Goal: Task Accomplishment & Management: Manage account settings

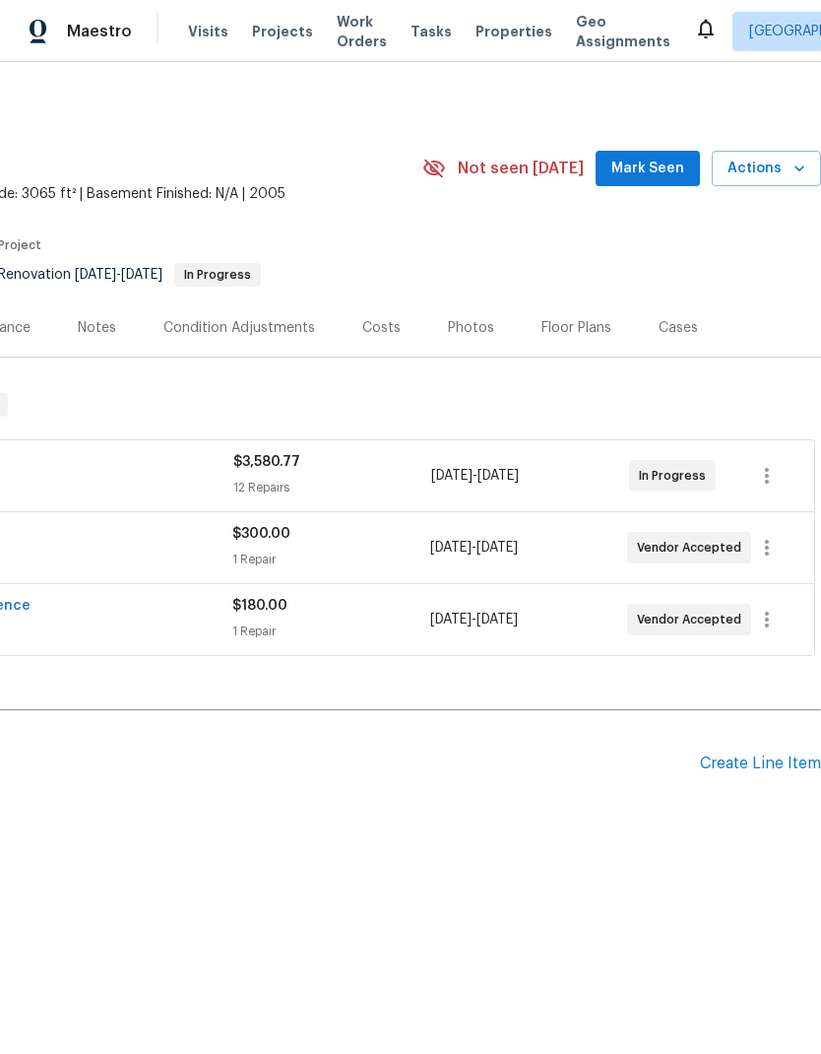
scroll to position [0, 292]
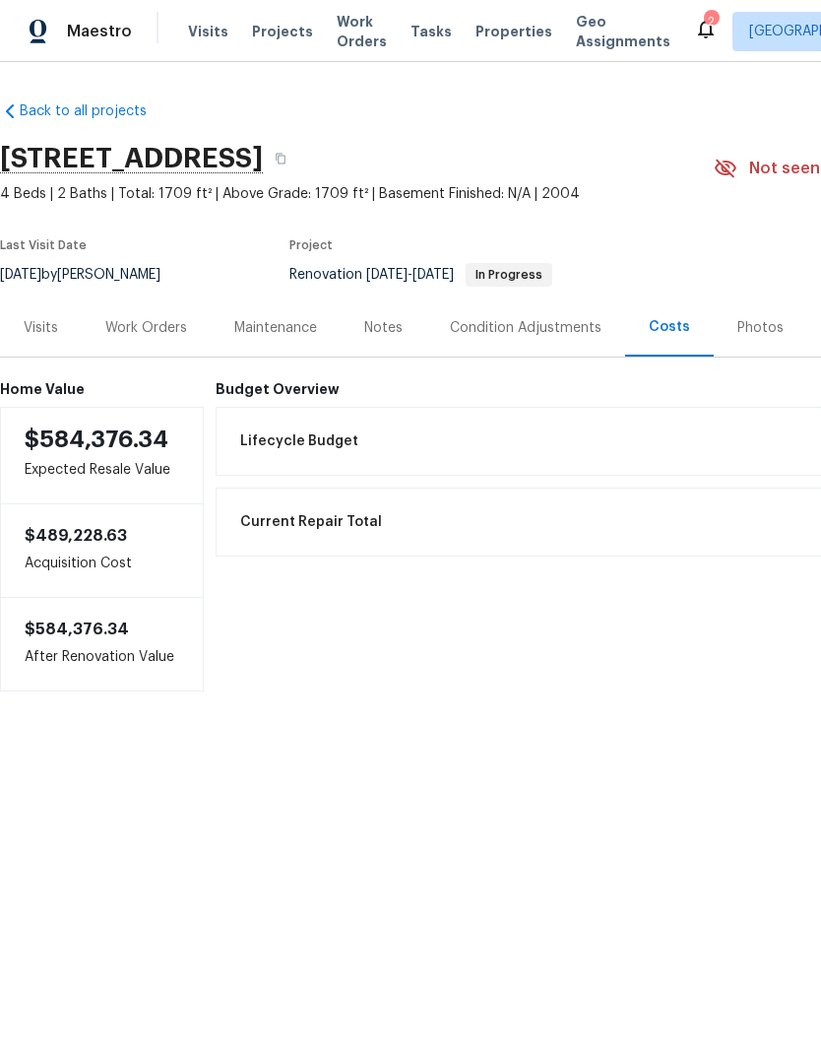
click at [174, 328] on div "Work Orders" at bounding box center [146, 328] width 82 height 20
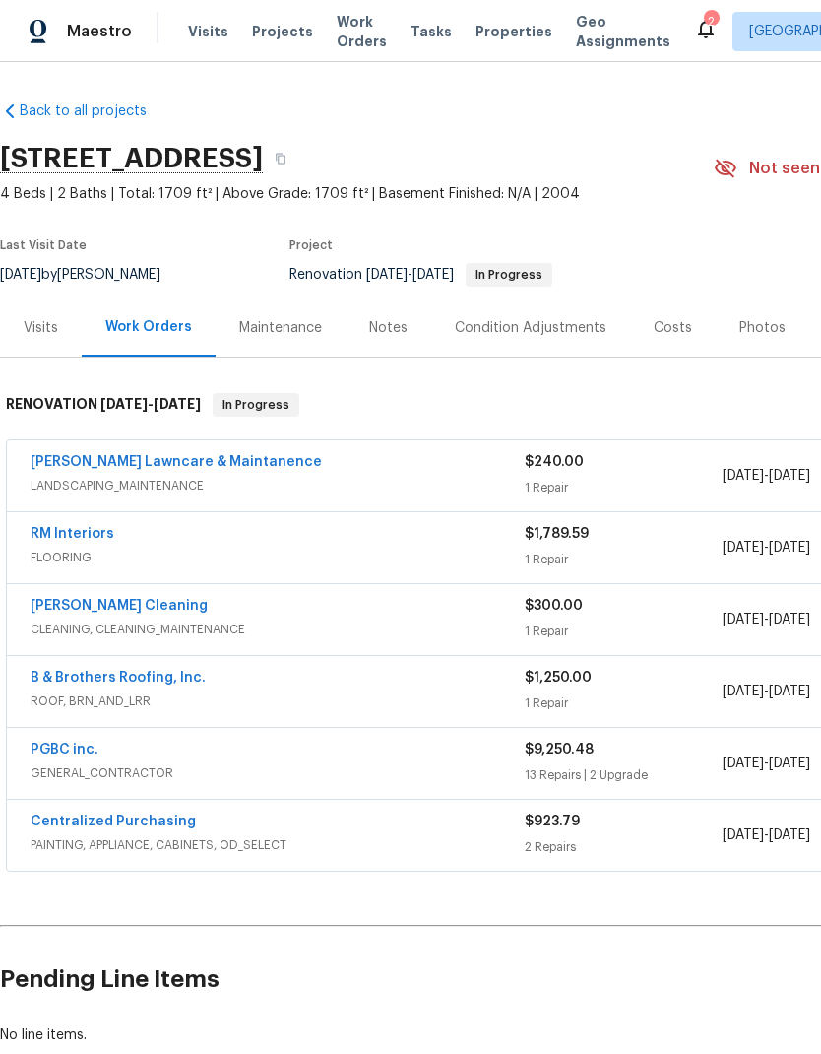
click at [204, 468] on link "[PERSON_NAME] Lawncare & Maintanence" at bounding box center [177, 462] width 292 height 14
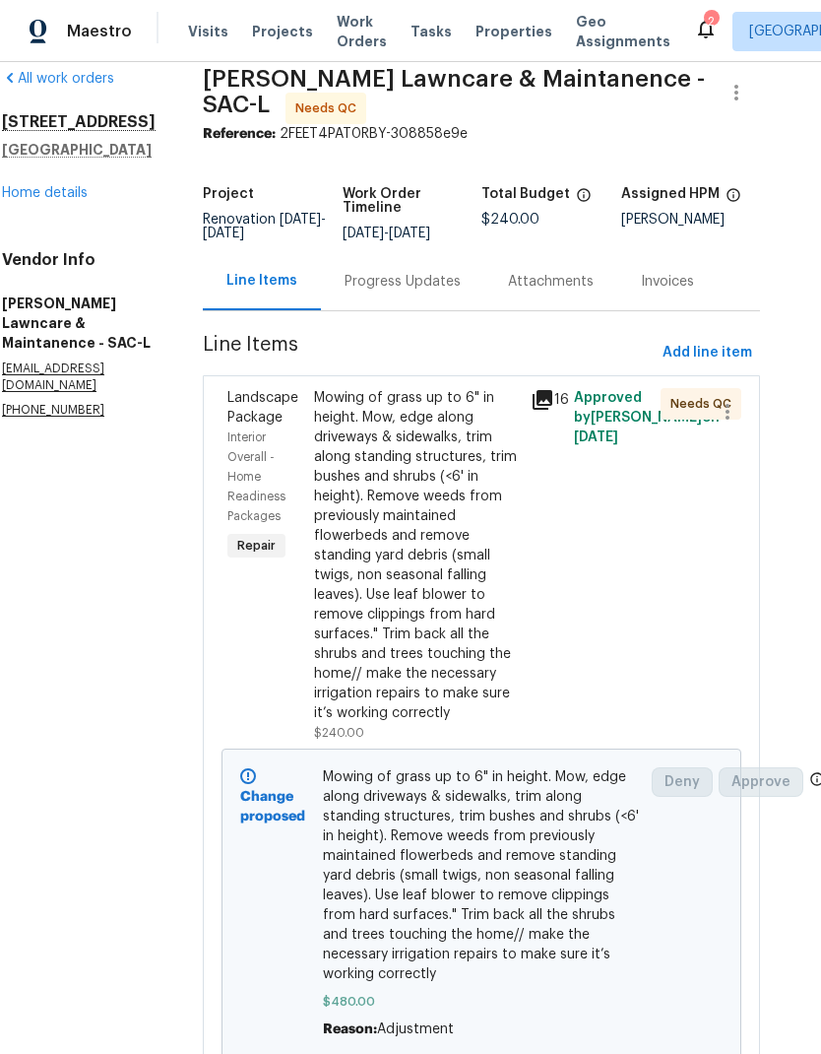
scroll to position [25, 29]
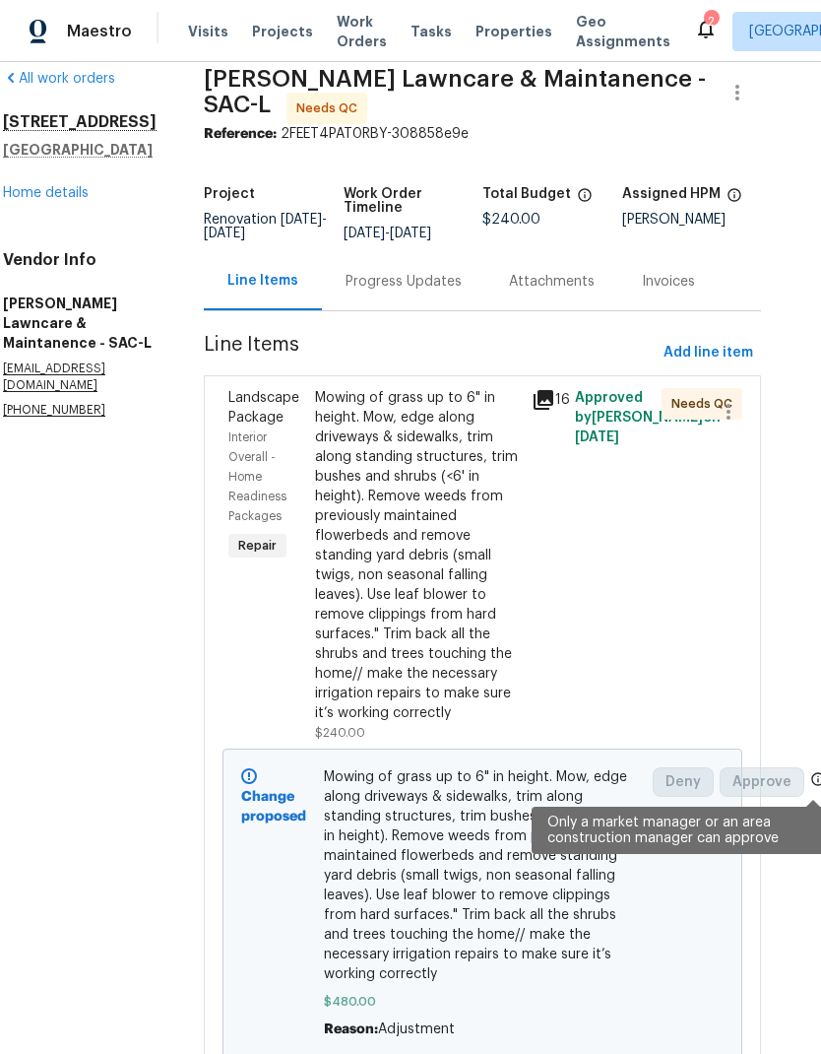
click at [812, 777] on icon at bounding box center [819, 779] width 16 height 16
click at [813, 784] on icon at bounding box center [819, 778] width 13 height 13
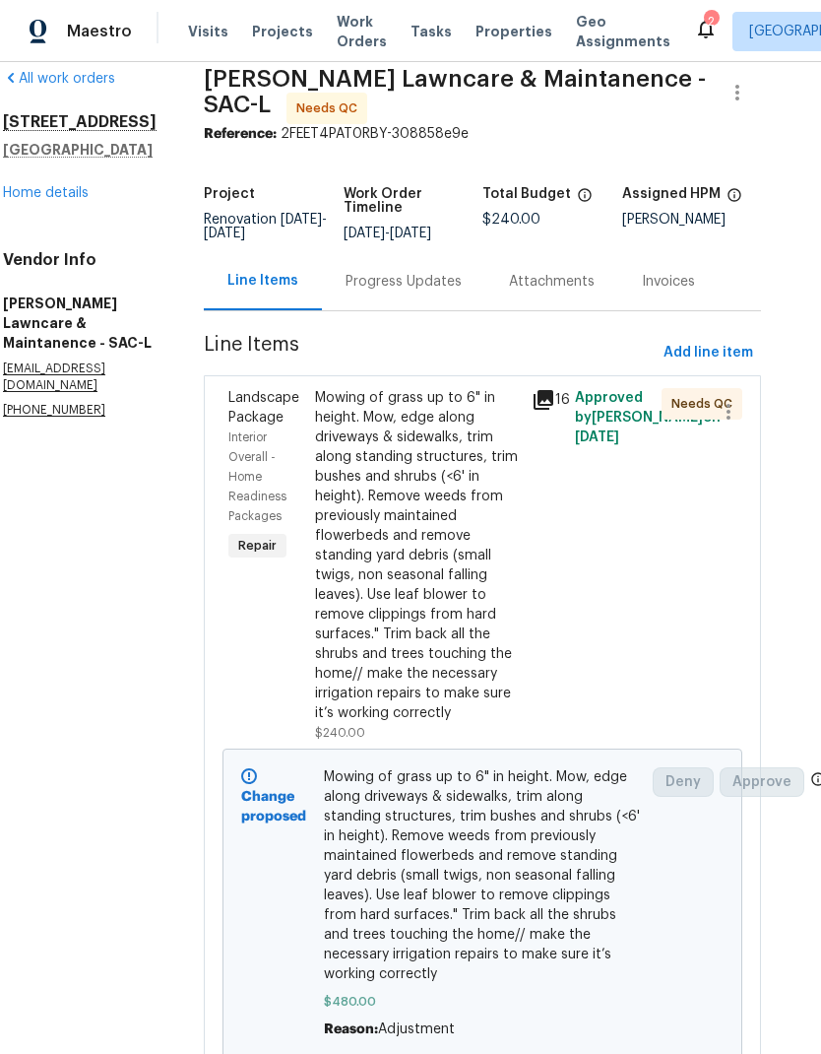
click at [65, 191] on link "Home details" at bounding box center [46, 193] width 86 height 14
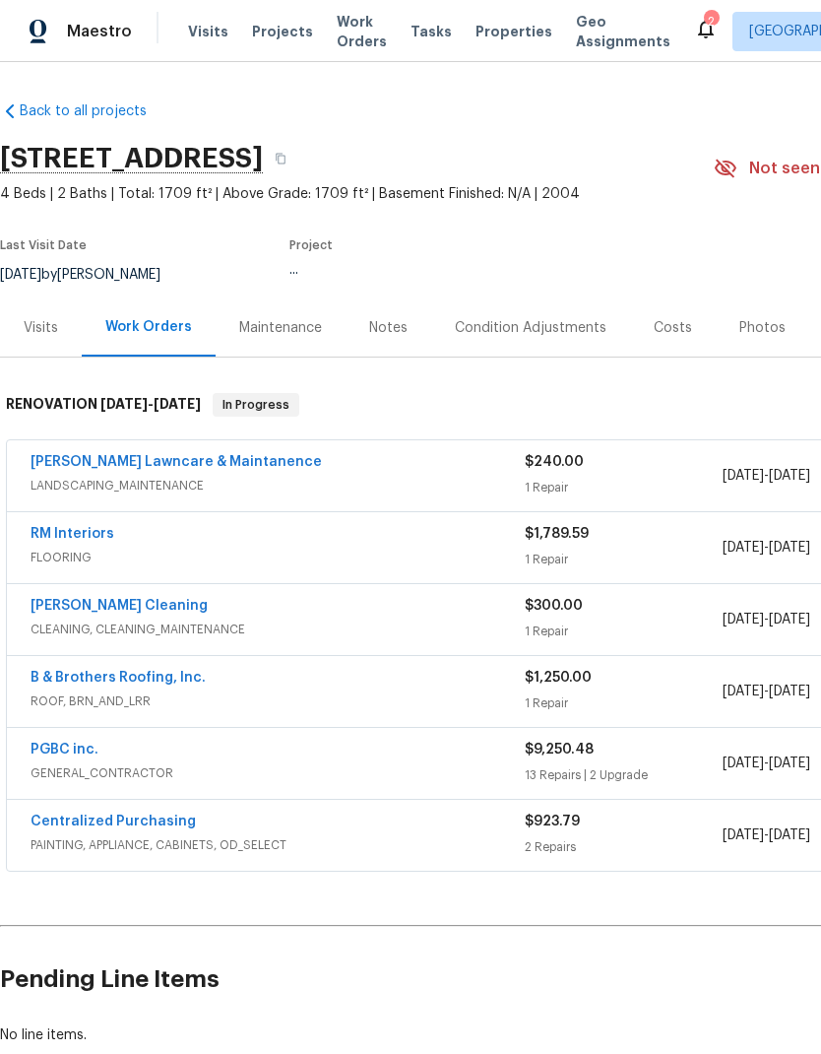
click at [169, 678] on link "B & Brothers Roofing, Inc." at bounding box center [118, 678] width 175 height 14
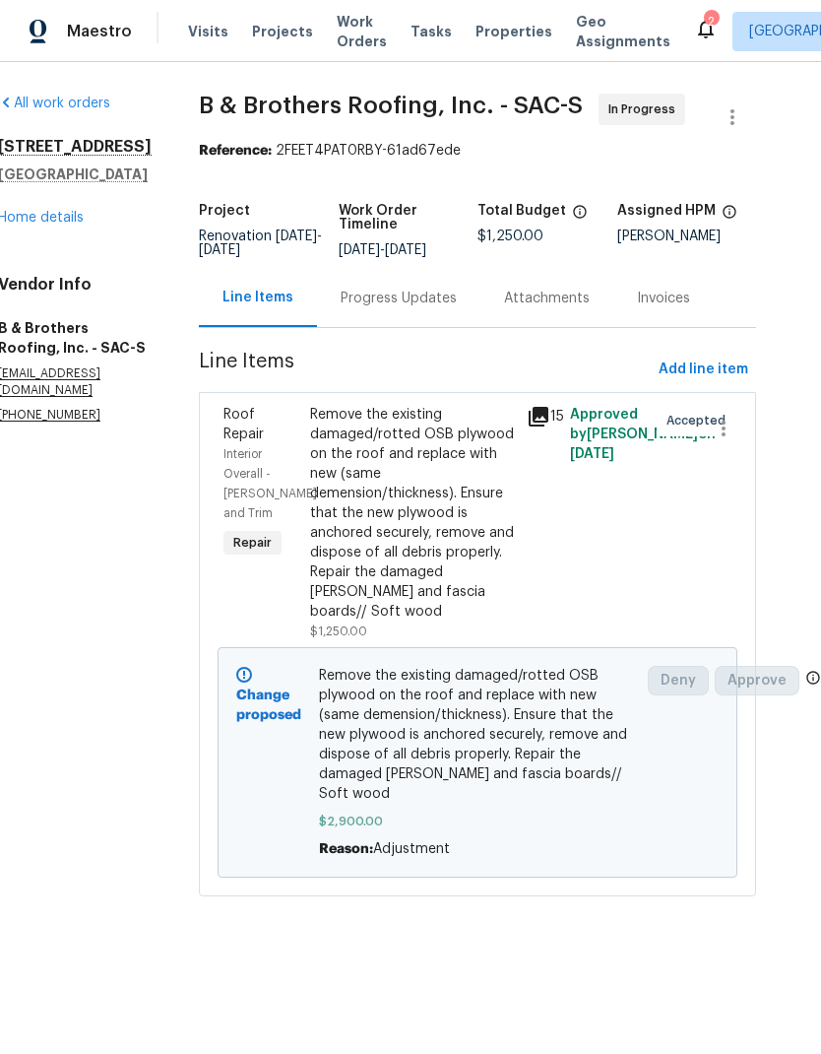
scroll to position [0, 37]
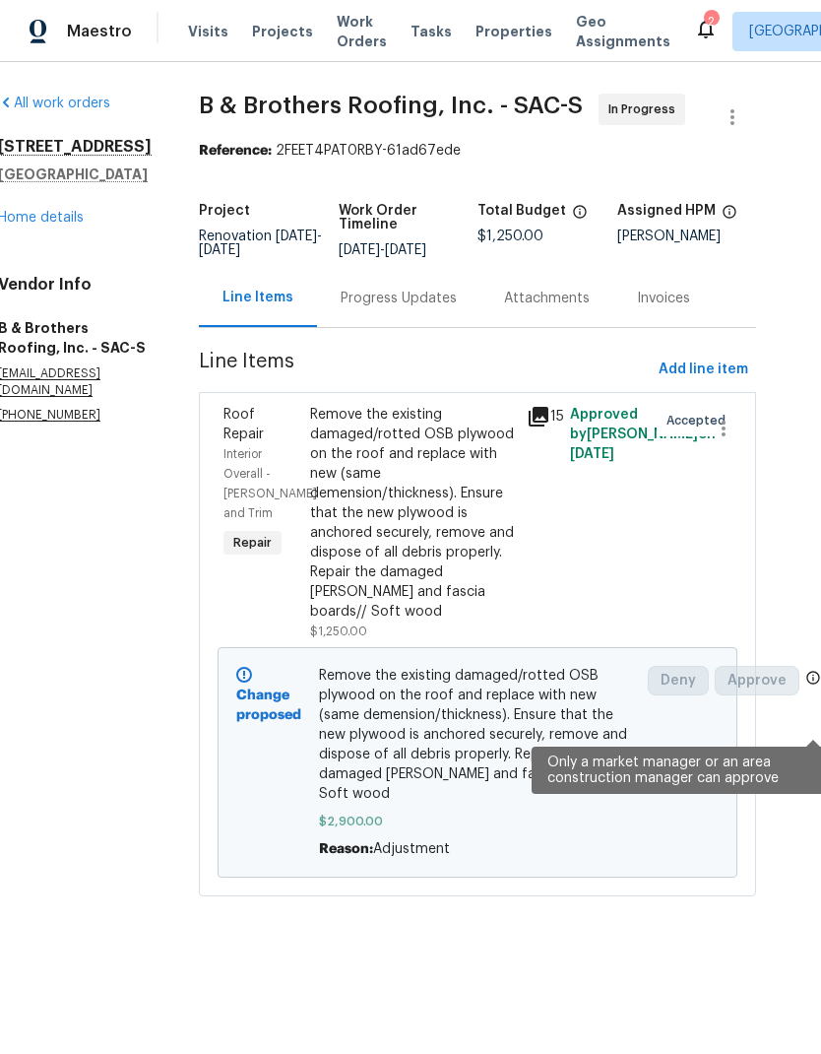
click at [810, 686] on icon at bounding box center [814, 678] width 16 height 16
click at [798, 695] on span "Approve" at bounding box center [757, 681] width 85 height 30
click at [807, 686] on icon at bounding box center [814, 678] width 16 height 16
click at [799, 695] on span "Approve" at bounding box center [757, 681] width 85 height 30
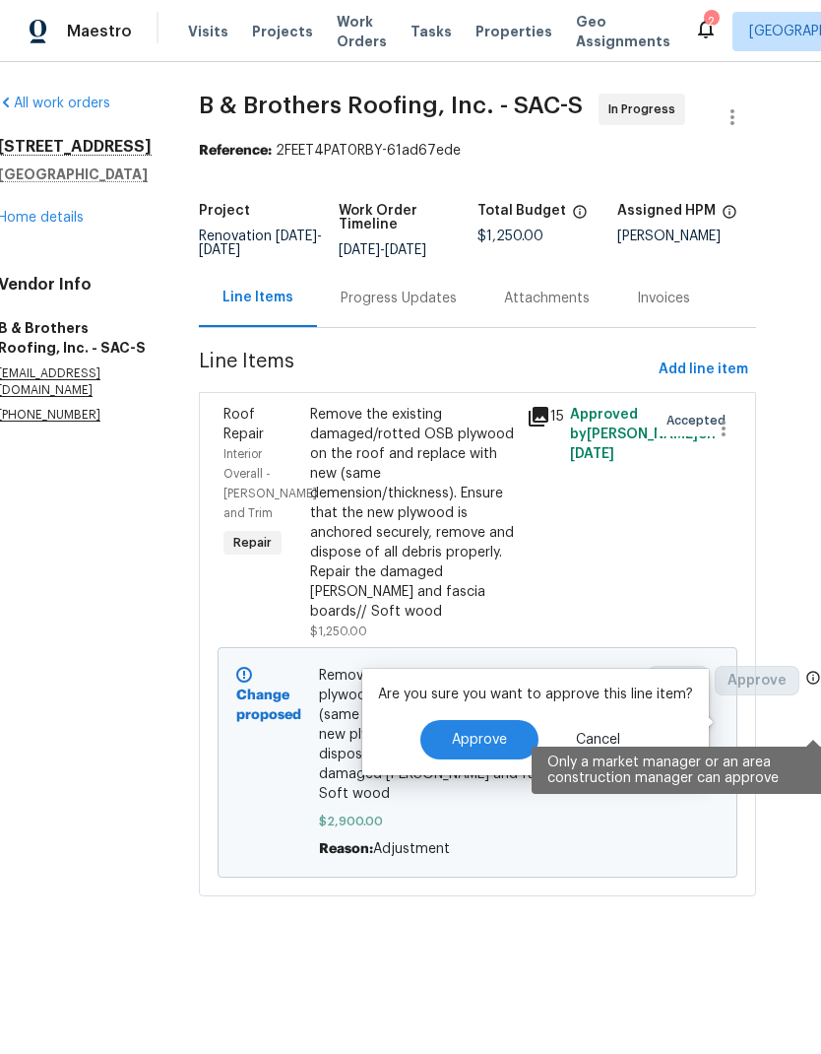
click at [493, 733] on span "Approve" at bounding box center [479, 740] width 55 height 15
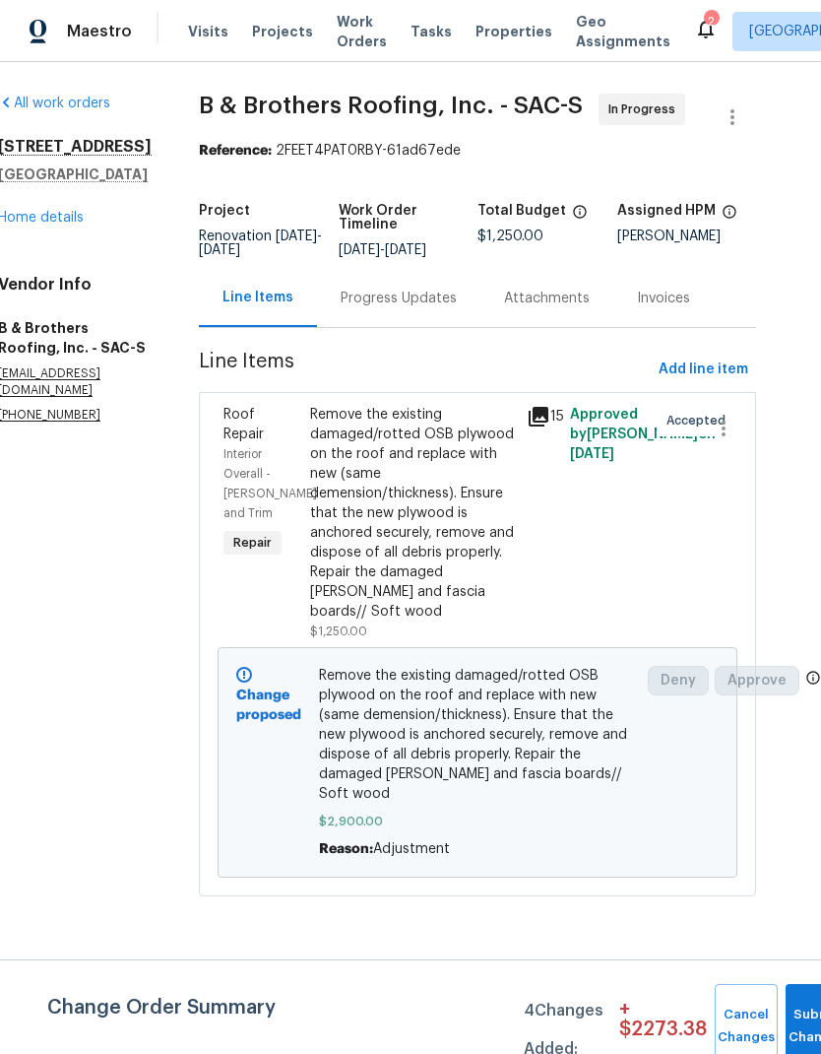
scroll to position [0, 37]
click at [801, 1013] on button "Submit Changes" at bounding box center [817, 1026] width 63 height 85
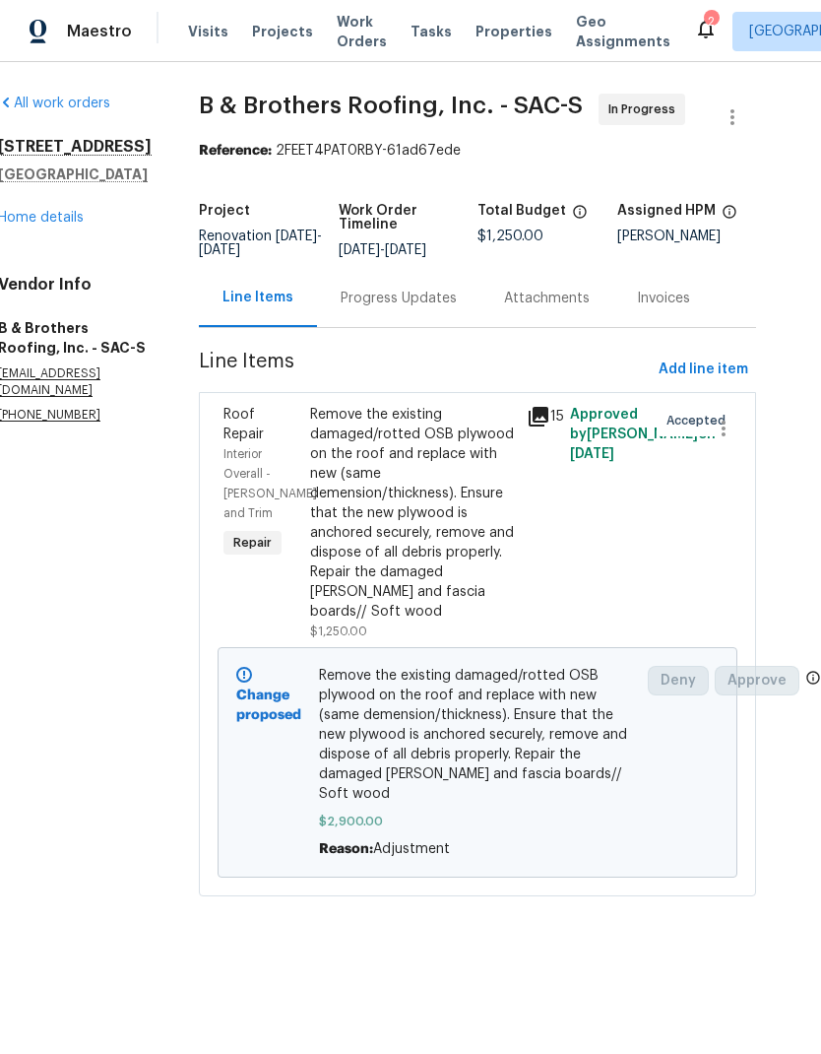
scroll to position [0, 0]
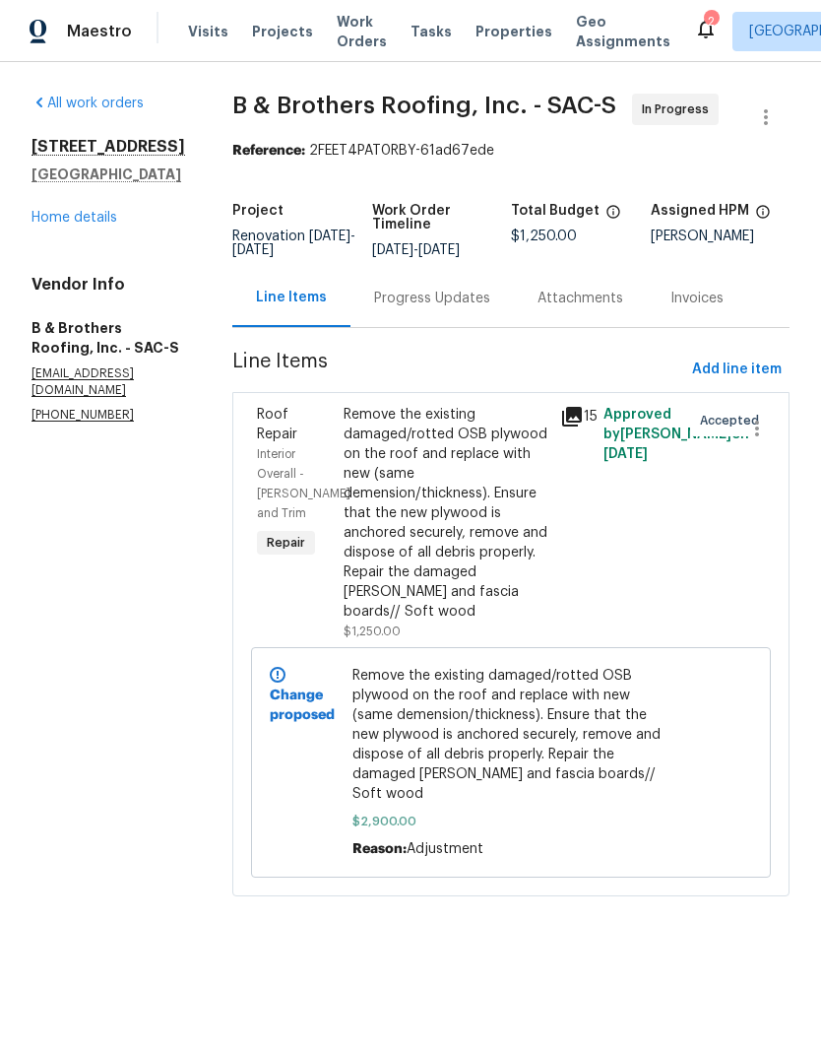
click at [109, 219] on link "Home details" at bounding box center [75, 218] width 86 height 14
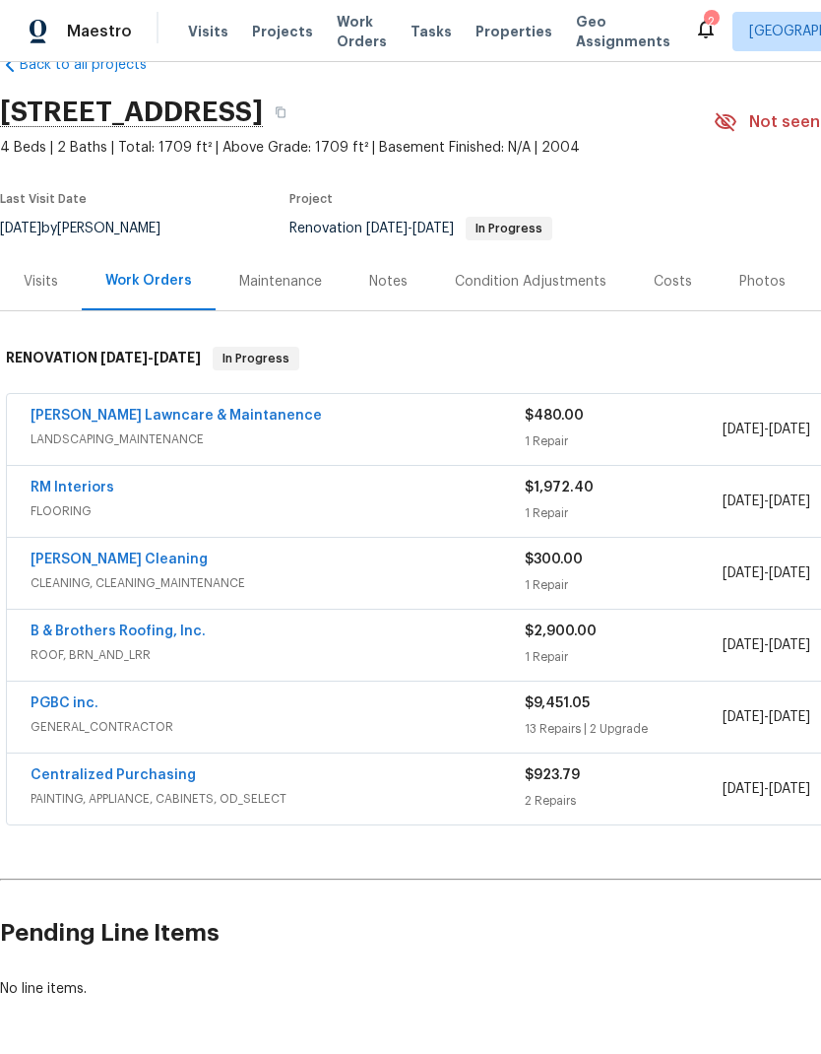
scroll to position [45, 0]
click at [666, 279] on div "Costs" at bounding box center [673, 283] width 38 height 20
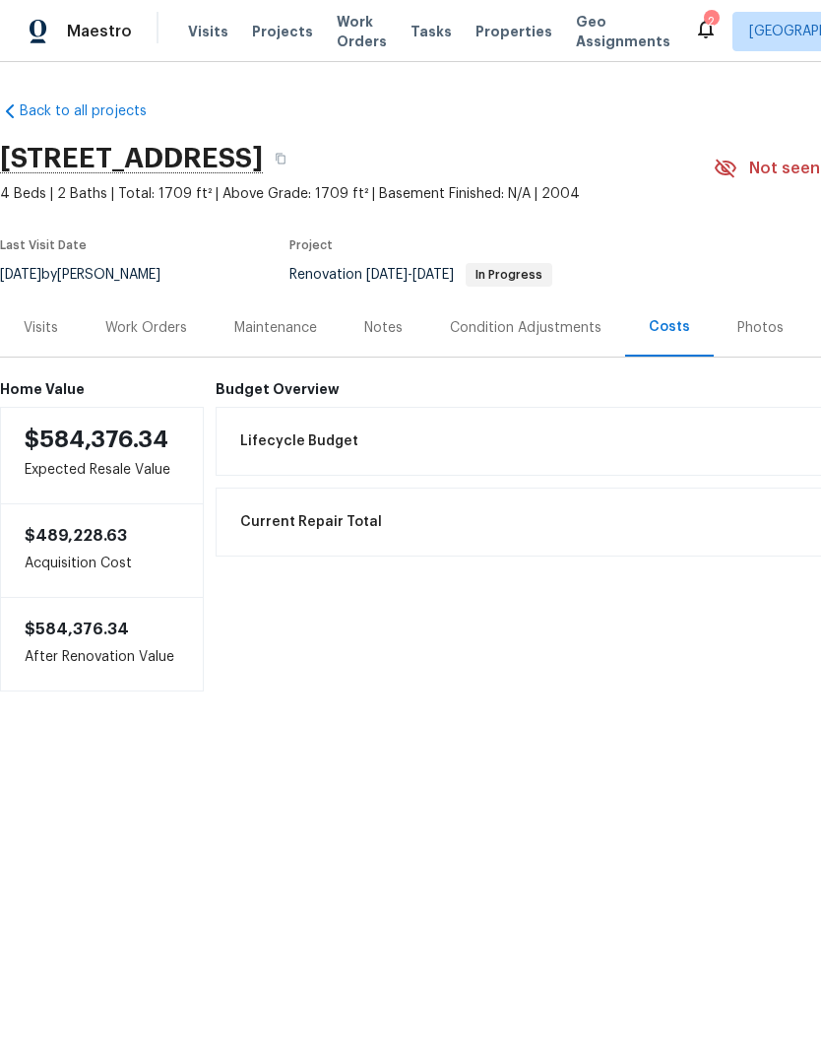
click at [160, 330] on div "Work Orders" at bounding box center [146, 328] width 82 height 20
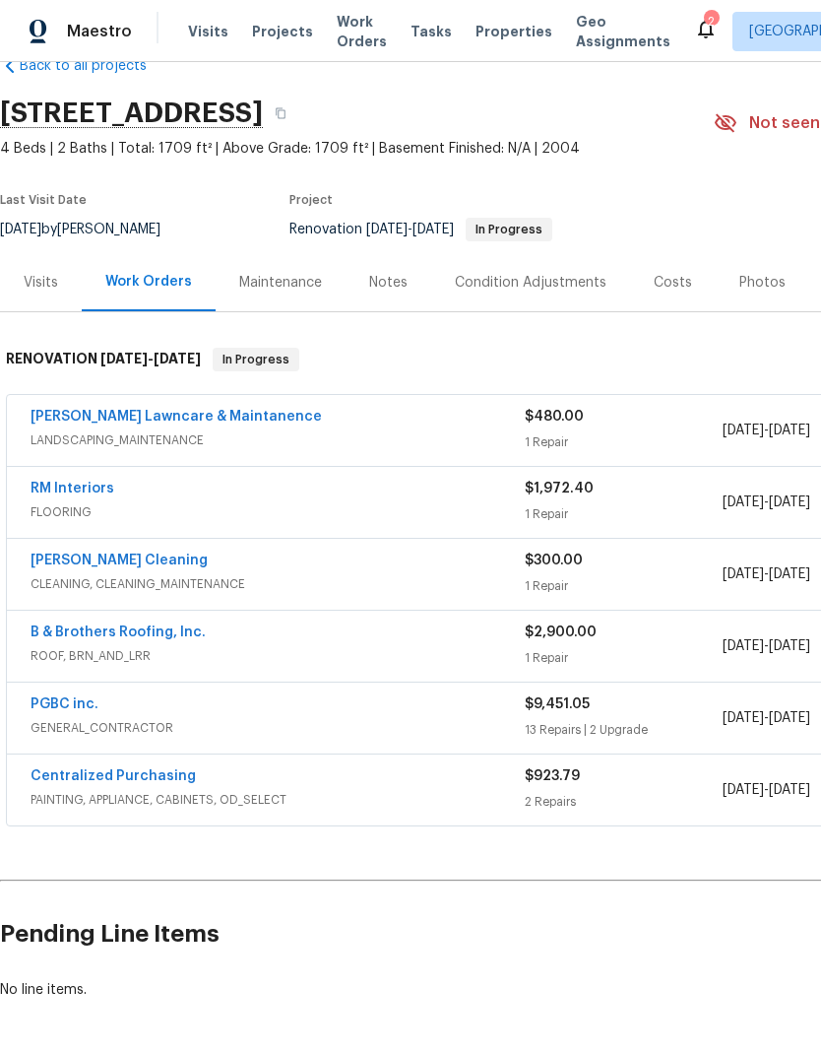
scroll to position [45, 0]
click at [270, 654] on span "ROOF, BRN_AND_LRR" at bounding box center [278, 656] width 494 height 20
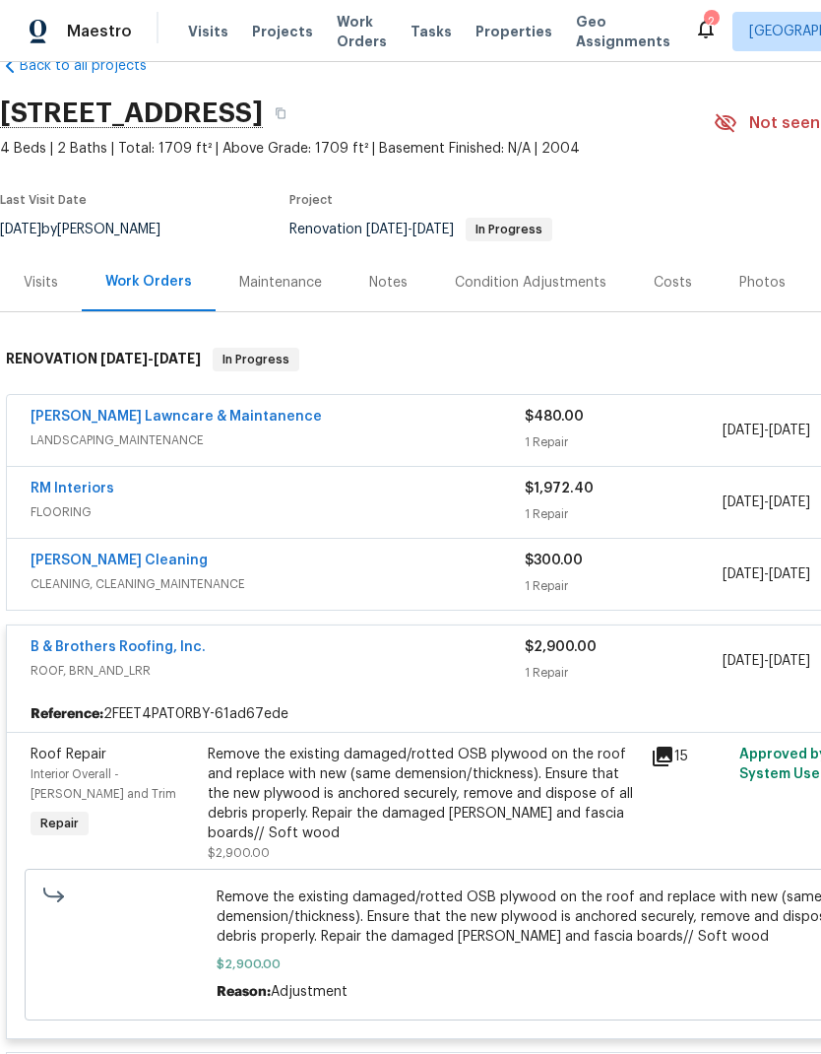
click at [663, 756] on icon at bounding box center [663, 757] width 20 height 20
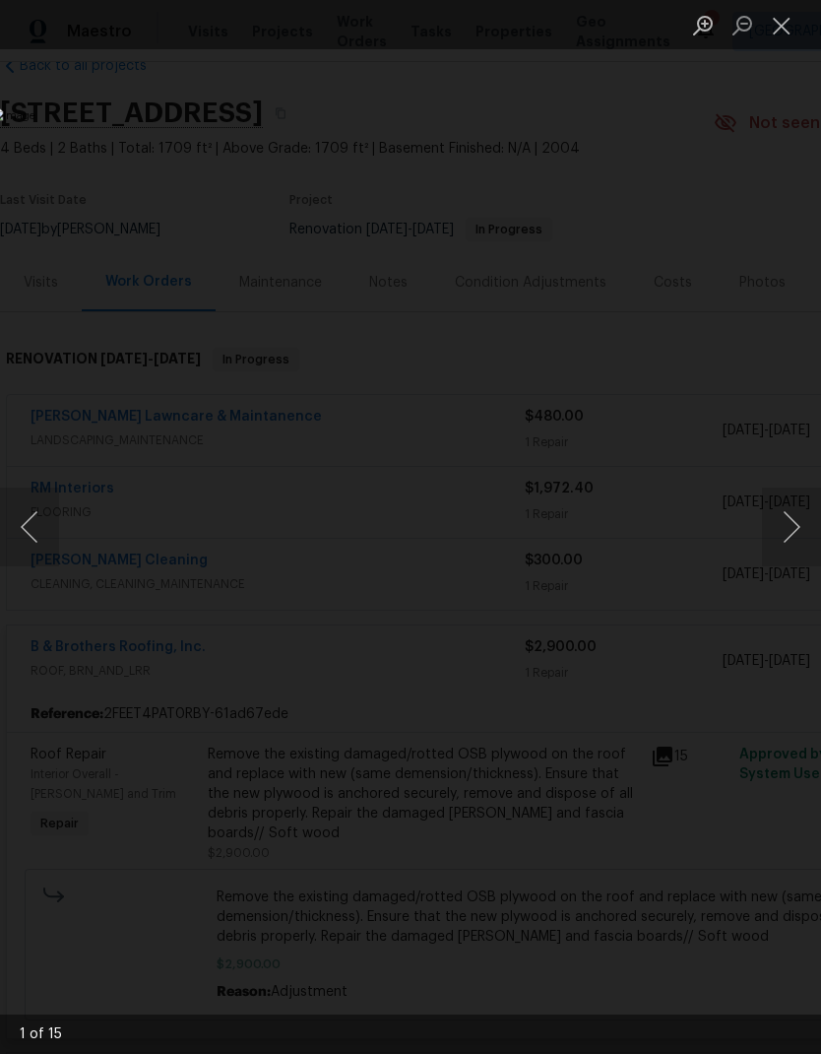
click at [798, 521] on button "Next image" at bounding box center [791, 527] width 59 height 79
click at [794, 528] on button "Next image" at bounding box center [791, 527] width 59 height 79
click at [799, 526] on button "Next image" at bounding box center [791, 527] width 59 height 79
click at [797, 528] on button "Next image" at bounding box center [791, 527] width 59 height 79
click at [798, 519] on button "Next image" at bounding box center [791, 527] width 59 height 79
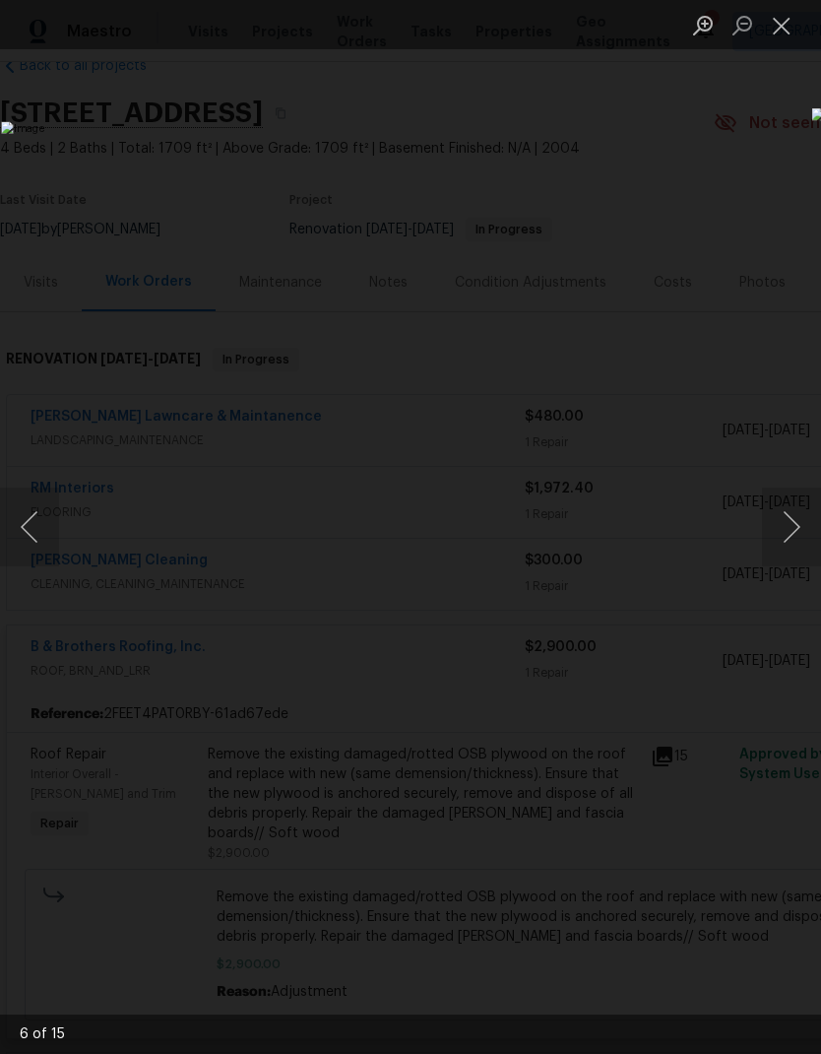
click at [798, 526] on button "Next image" at bounding box center [791, 527] width 59 height 79
click at [796, 528] on button "Next image" at bounding box center [791, 527] width 59 height 79
click at [797, 522] on button "Next image" at bounding box center [791, 527] width 59 height 79
click at [804, 517] on button "Next image" at bounding box center [791, 527] width 59 height 79
click at [795, 525] on button "Next image" at bounding box center [791, 527] width 59 height 79
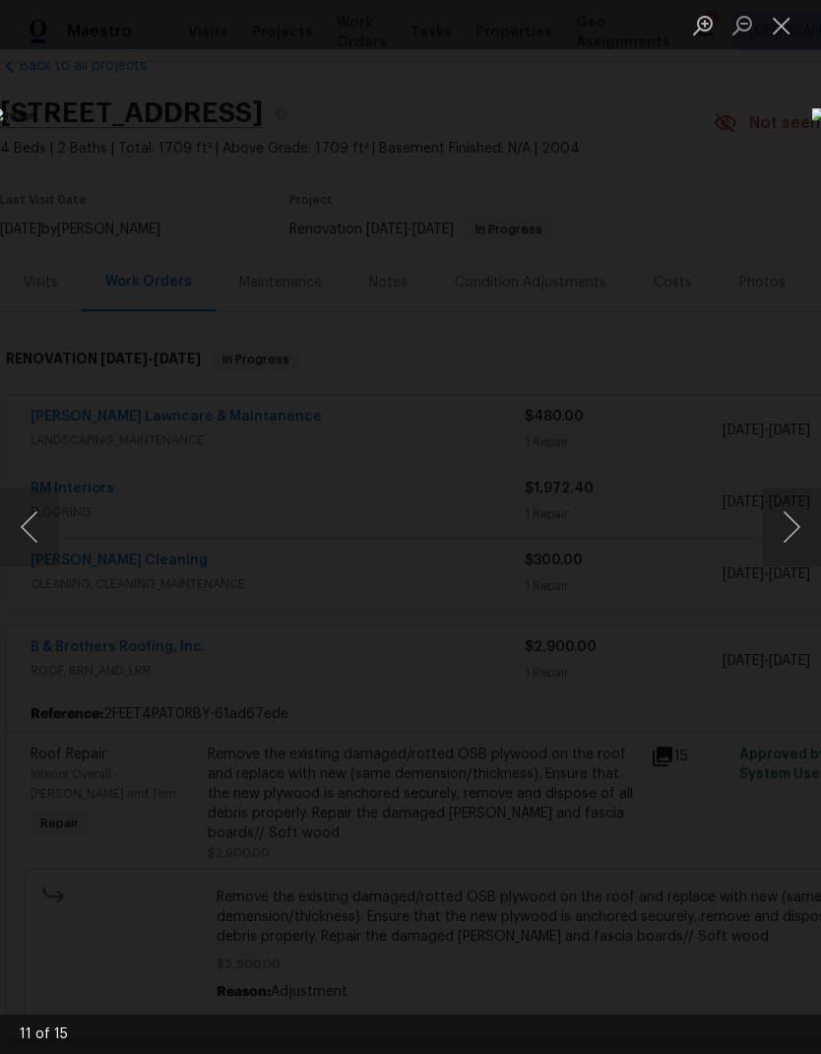
click at [798, 524] on button "Next image" at bounding box center [791, 527] width 59 height 79
click at [794, 526] on button "Next image" at bounding box center [791, 527] width 59 height 79
click at [798, 523] on button "Next image" at bounding box center [791, 527] width 59 height 79
click at [800, 525] on button "Next image" at bounding box center [791, 527] width 59 height 79
click at [798, 528] on button "Next image" at bounding box center [791, 527] width 59 height 79
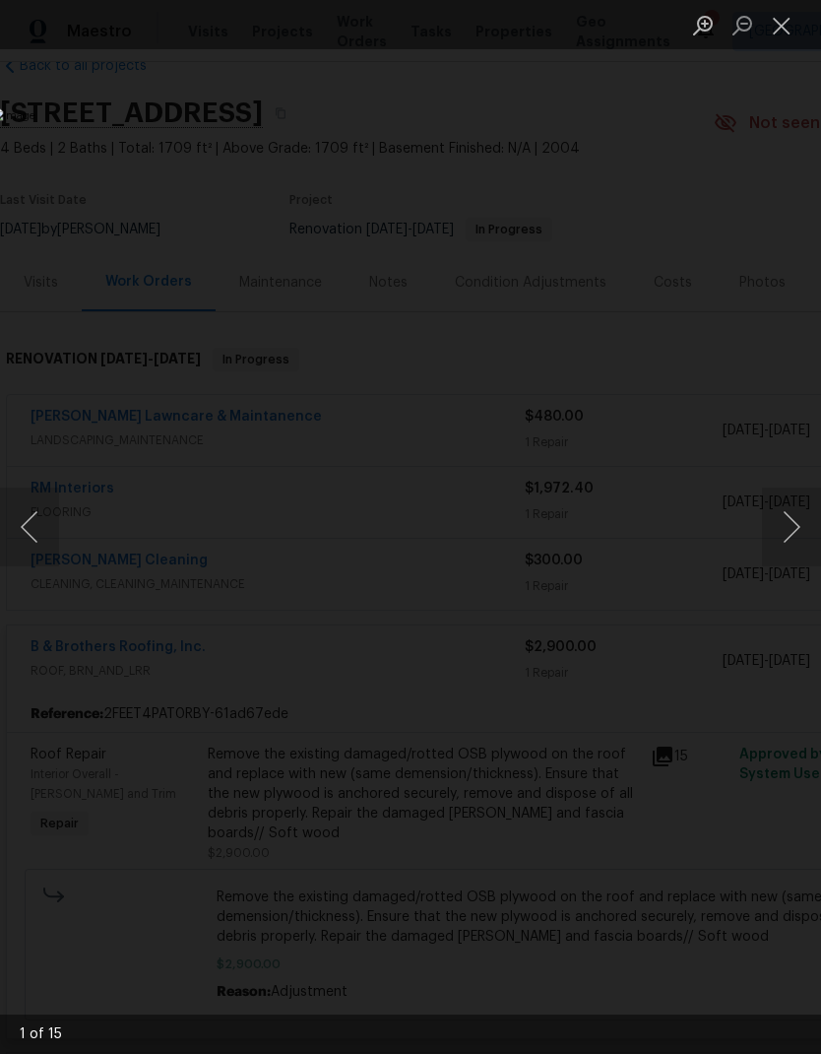
click at [798, 527] on button "Next image" at bounding box center [791, 527] width 59 height 79
click at [797, 526] on button "Next image" at bounding box center [791, 527] width 59 height 79
click at [797, 527] on button "Next image" at bounding box center [791, 527] width 59 height 79
click at [800, 526] on button "Next image" at bounding box center [791, 527] width 59 height 79
click at [793, 530] on button "Next image" at bounding box center [791, 527] width 59 height 79
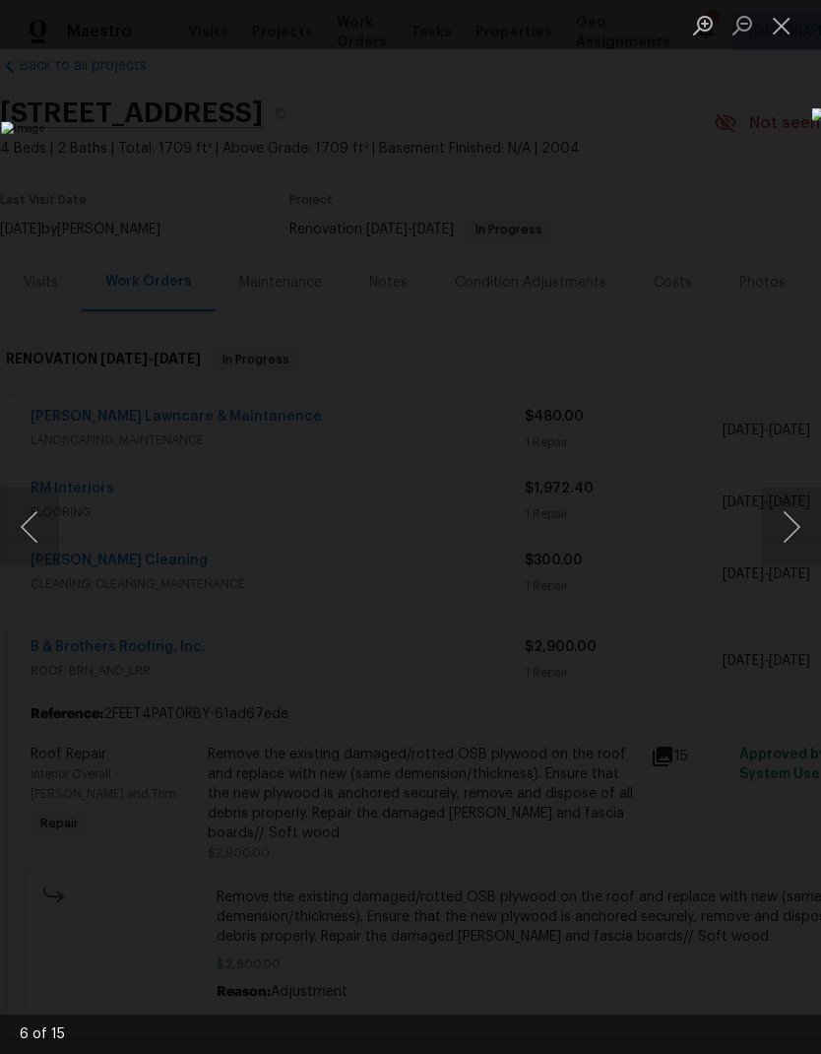
click at [795, 531] on button "Next image" at bounding box center [791, 527] width 59 height 79
click at [792, 536] on button "Next image" at bounding box center [791, 527] width 59 height 79
click at [792, 534] on button "Next image" at bounding box center [791, 527] width 59 height 79
click at [788, 21] on button "Close lightbox" at bounding box center [781, 25] width 39 height 34
